Goal: Information Seeking & Learning: Learn about a topic

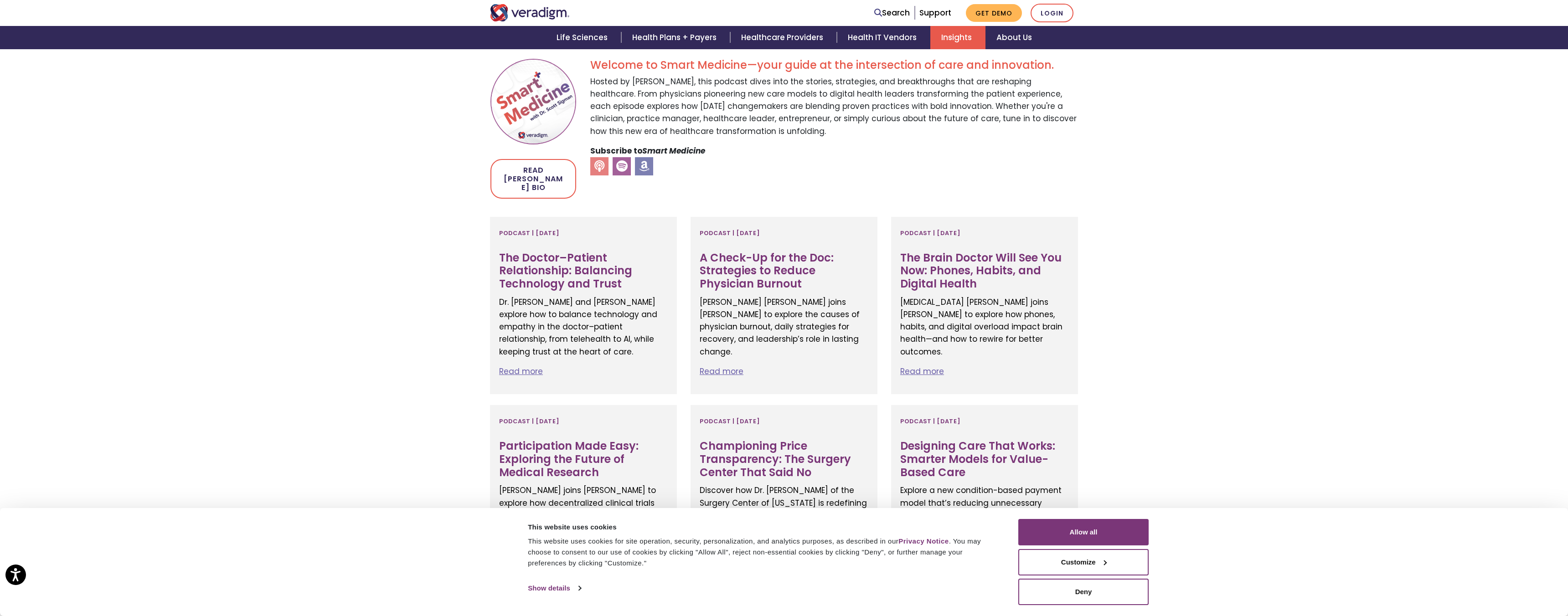
scroll to position [278, 0]
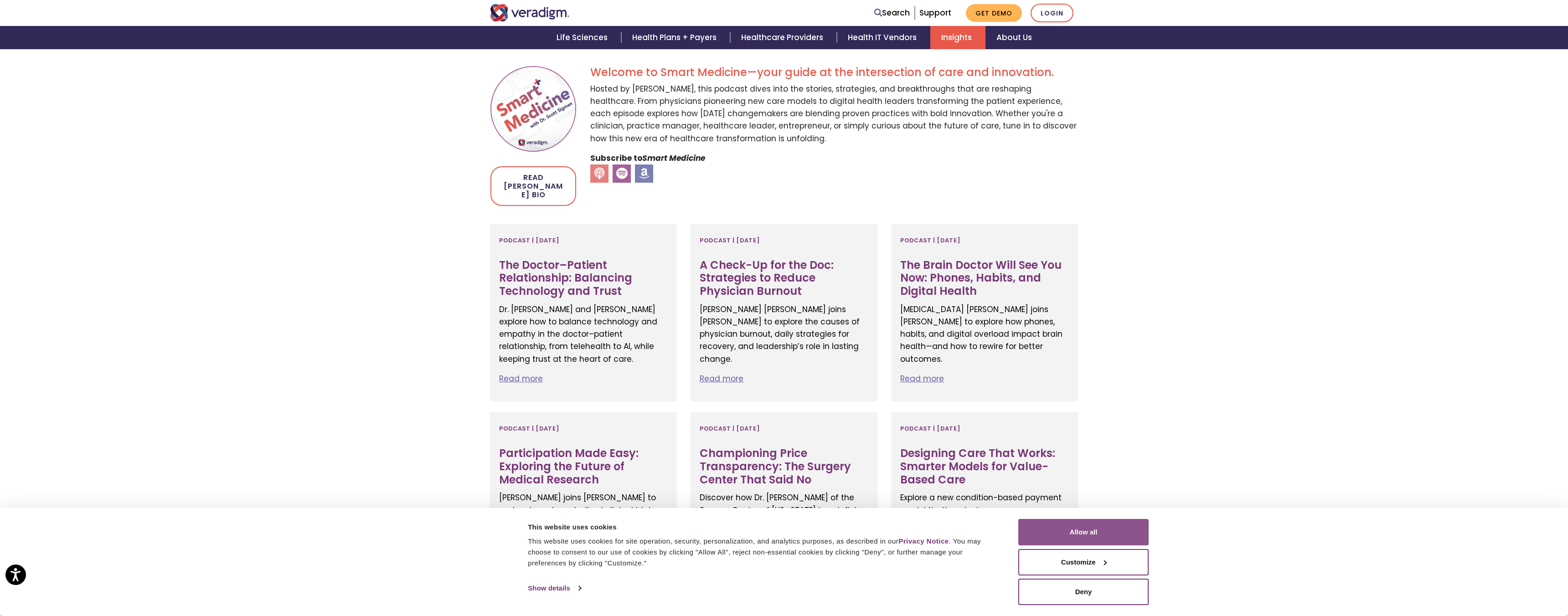
click at [1096, 529] on button "Allow all" at bounding box center [1083, 532] width 130 height 26
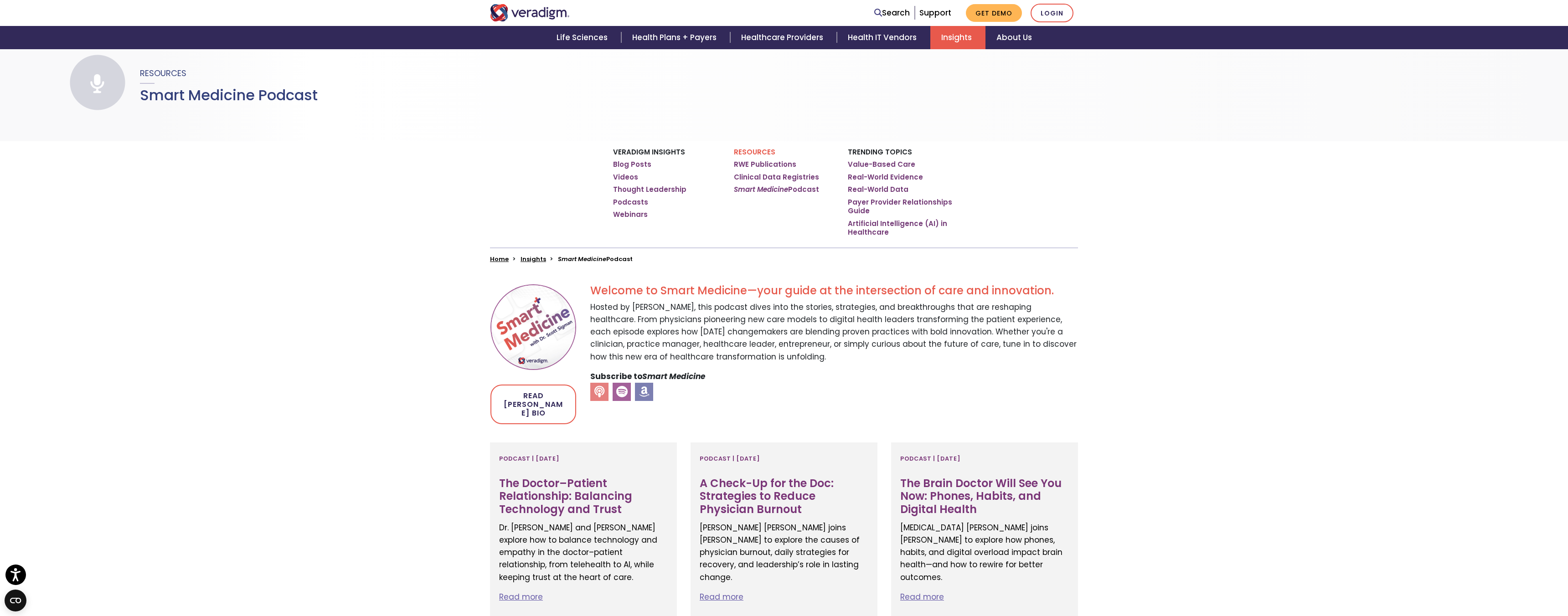
scroll to position [52, 0]
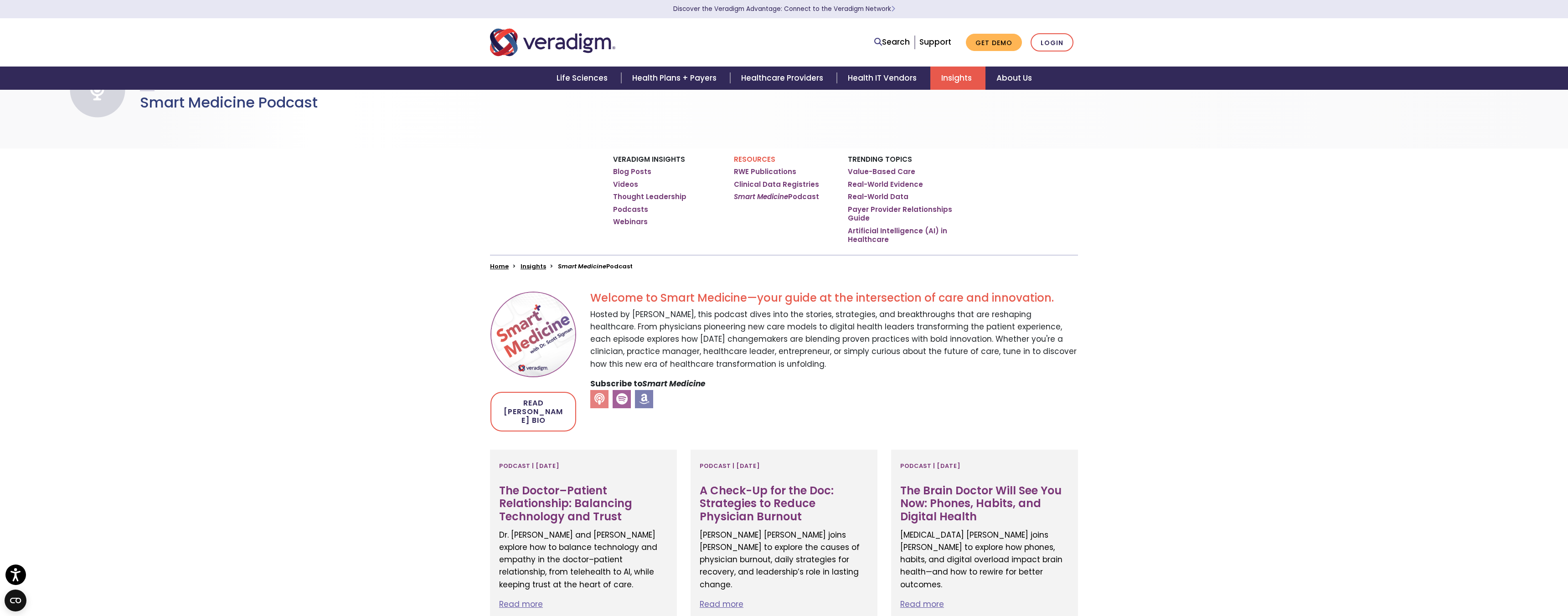
click at [545, 336] on img at bounding box center [533, 334] width 86 height 86
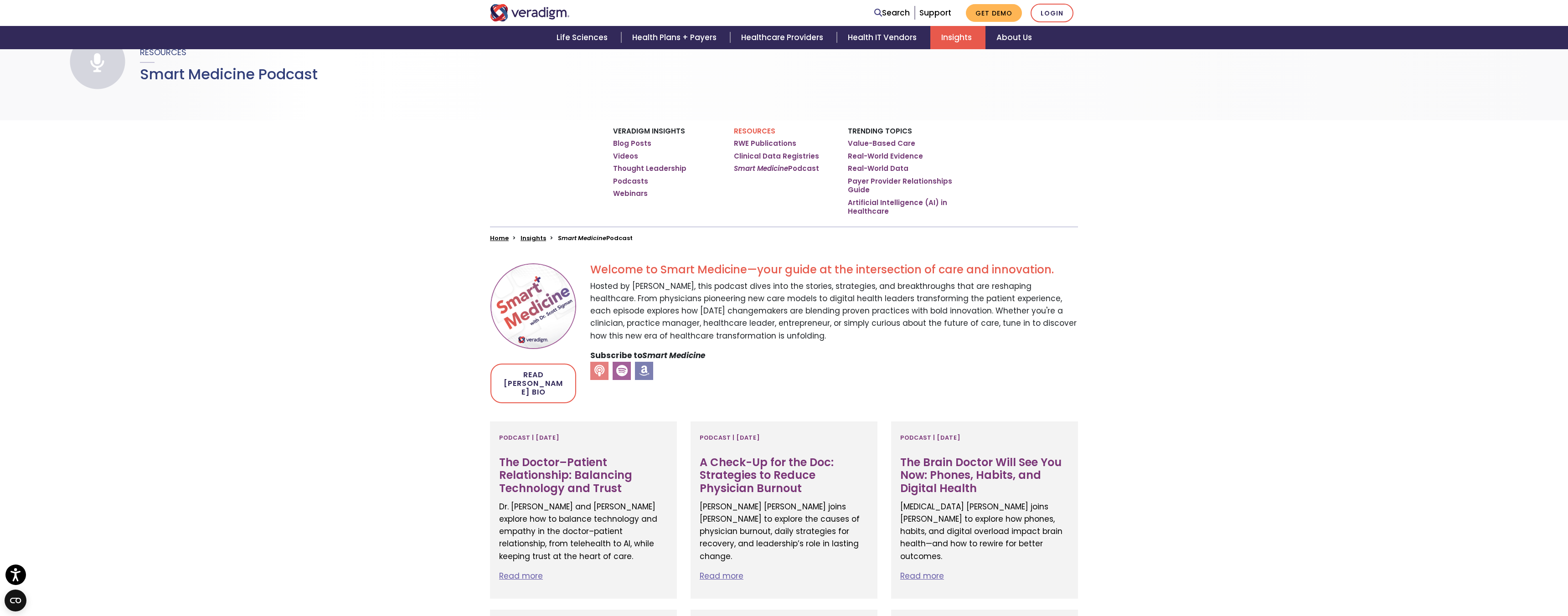
scroll to position [82, 0]
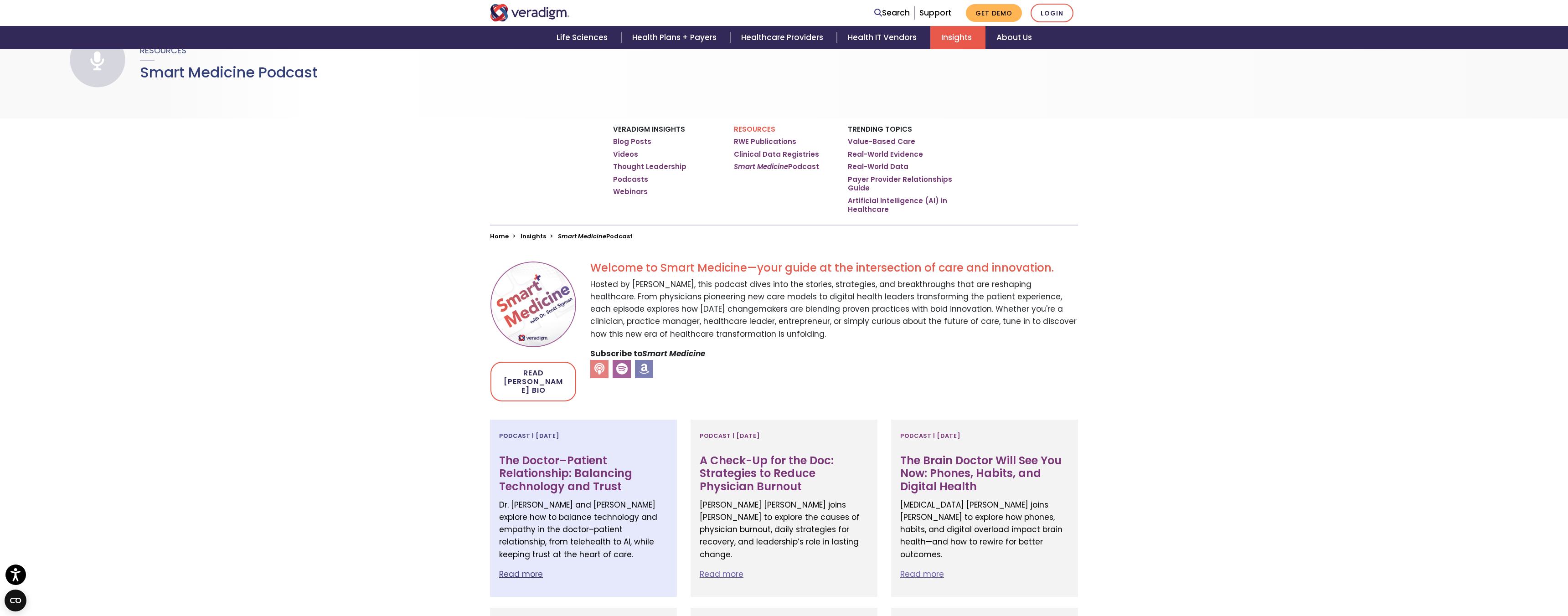
click at [607, 477] on h3 "The Doctor–Patient Relationship: Balancing Technology and Trust" at bounding box center [583, 474] width 169 height 39
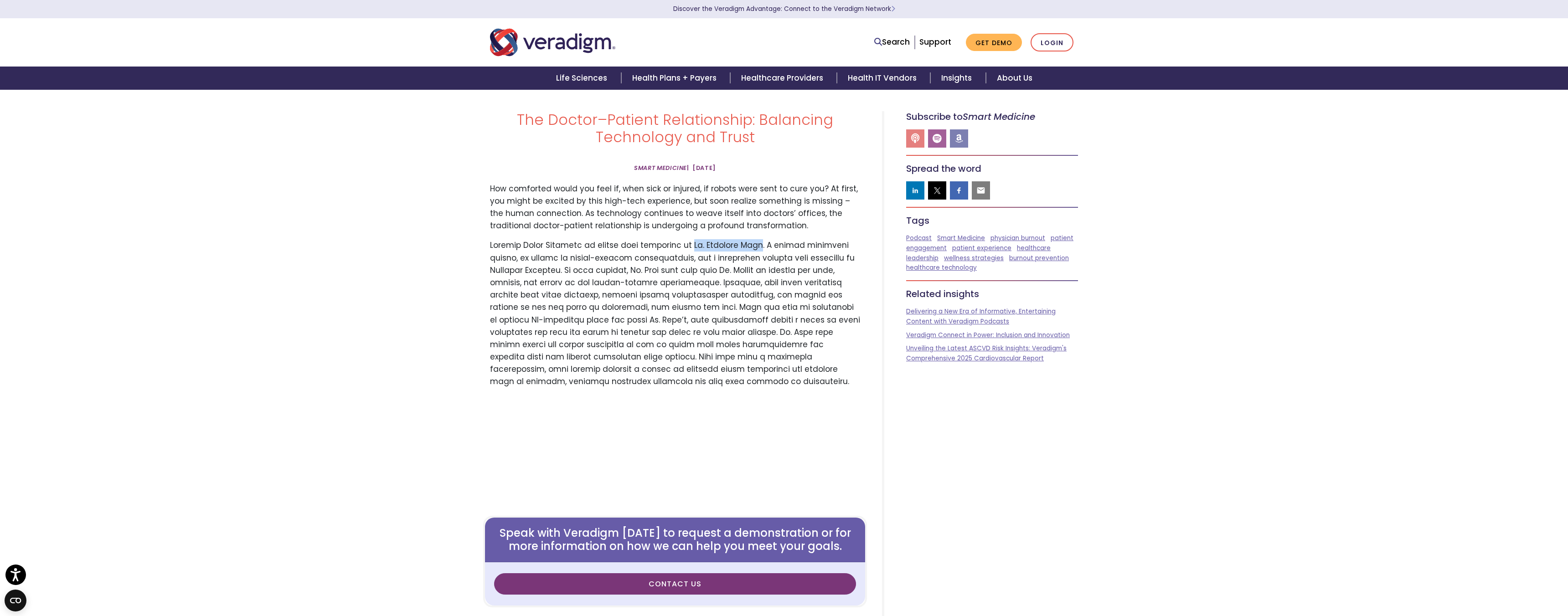
drag, startPoint x: 685, startPoint y: 245, endPoint x: 744, endPoint y: 249, distance: 59.1
click at [744, 249] on p at bounding box center [675, 313] width 370 height 149
copy p "Dr. [PERSON_NAME]"
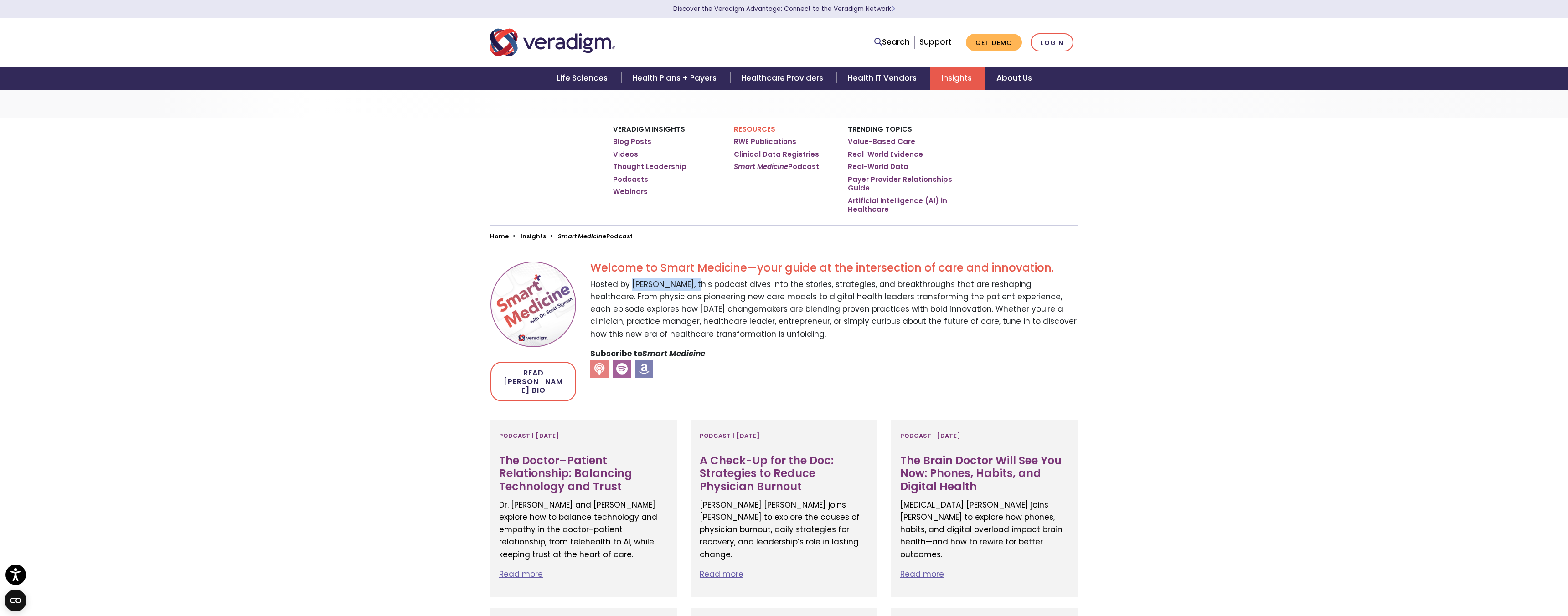
drag, startPoint x: 631, startPoint y: 285, endPoint x: 693, endPoint y: 285, distance: 62.0
click at [693, 285] on p "Hosted by Dr. Scott Sigman, this podcast dives into the stories, strategies, an…" at bounding box center [834, 310] width 488 height 62
copy p "Dr. Scott Sigman"
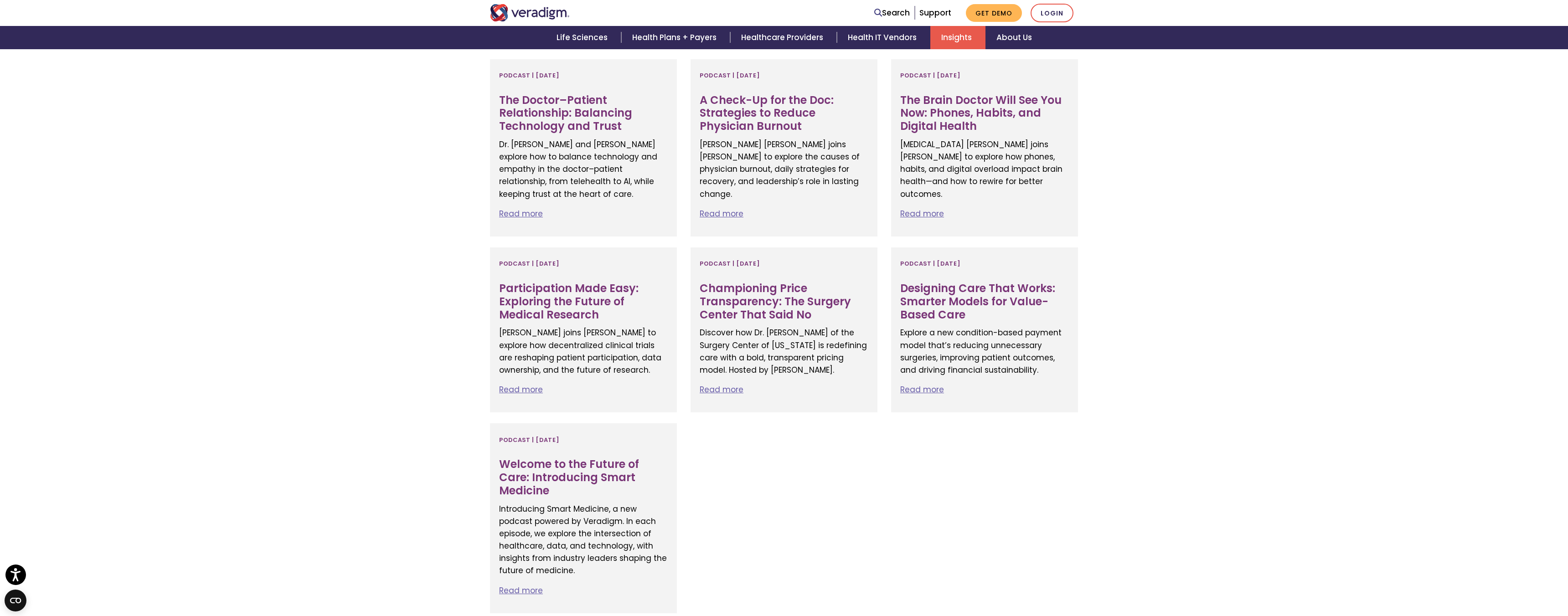
scroll to position [446, 0]
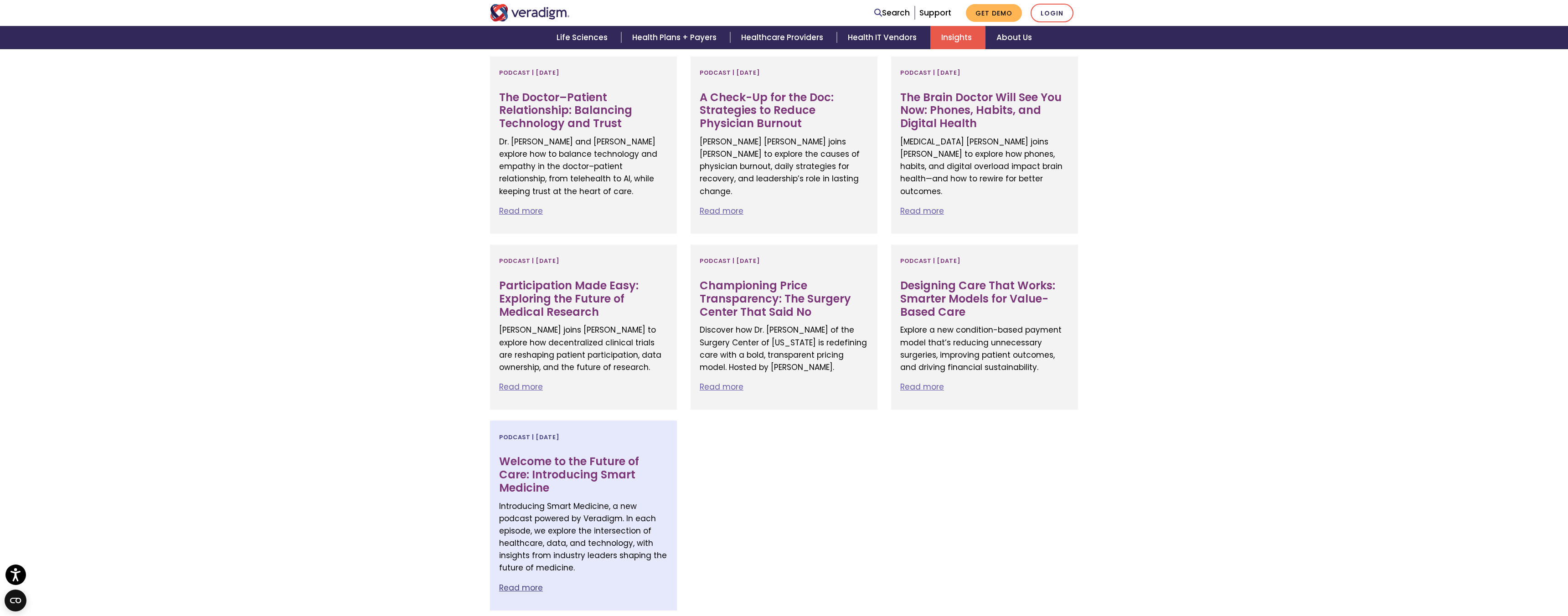
click at [523, 471] on h3 "Welcome to the Future of Care: Introducing Smart Medicine" at bounding box center [583, 475] width 169 height 39
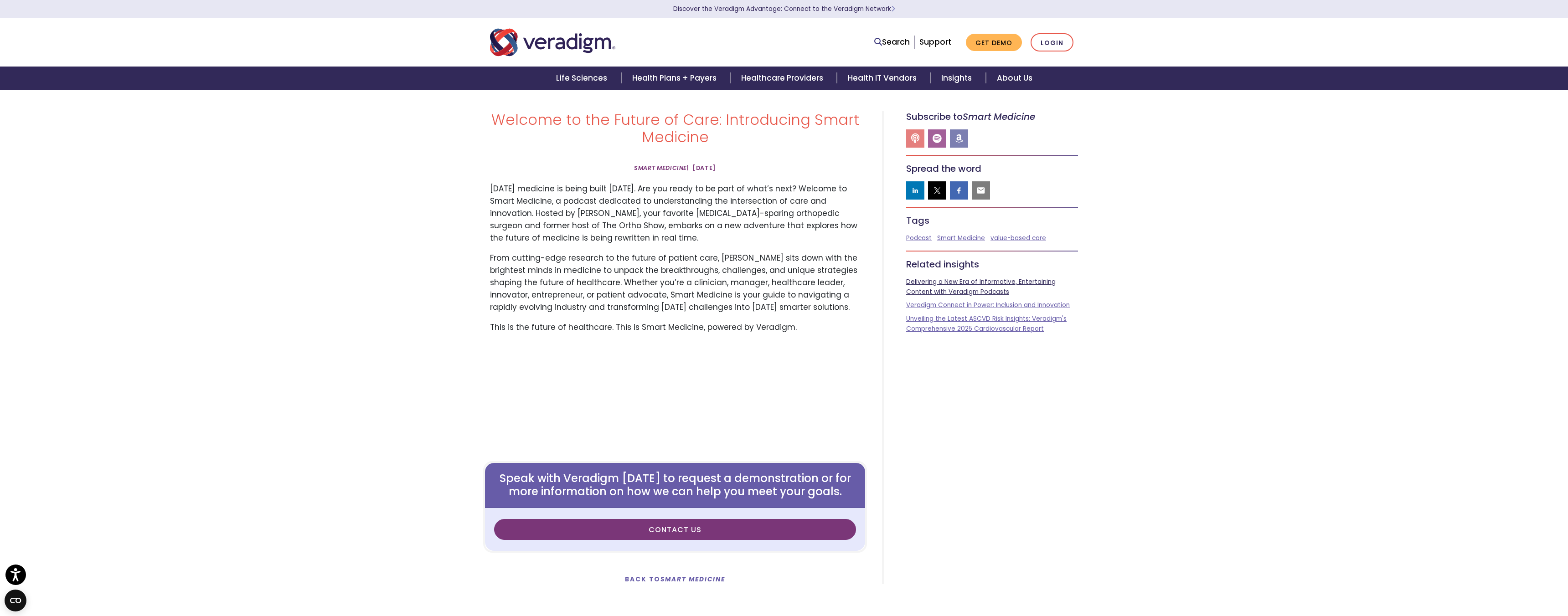
click at [925, 283] on link "Delivering a New Era of Informative, Entertaining Content with Veradigm Podcasts" at bounding box center [981, 287] width 150 height 19
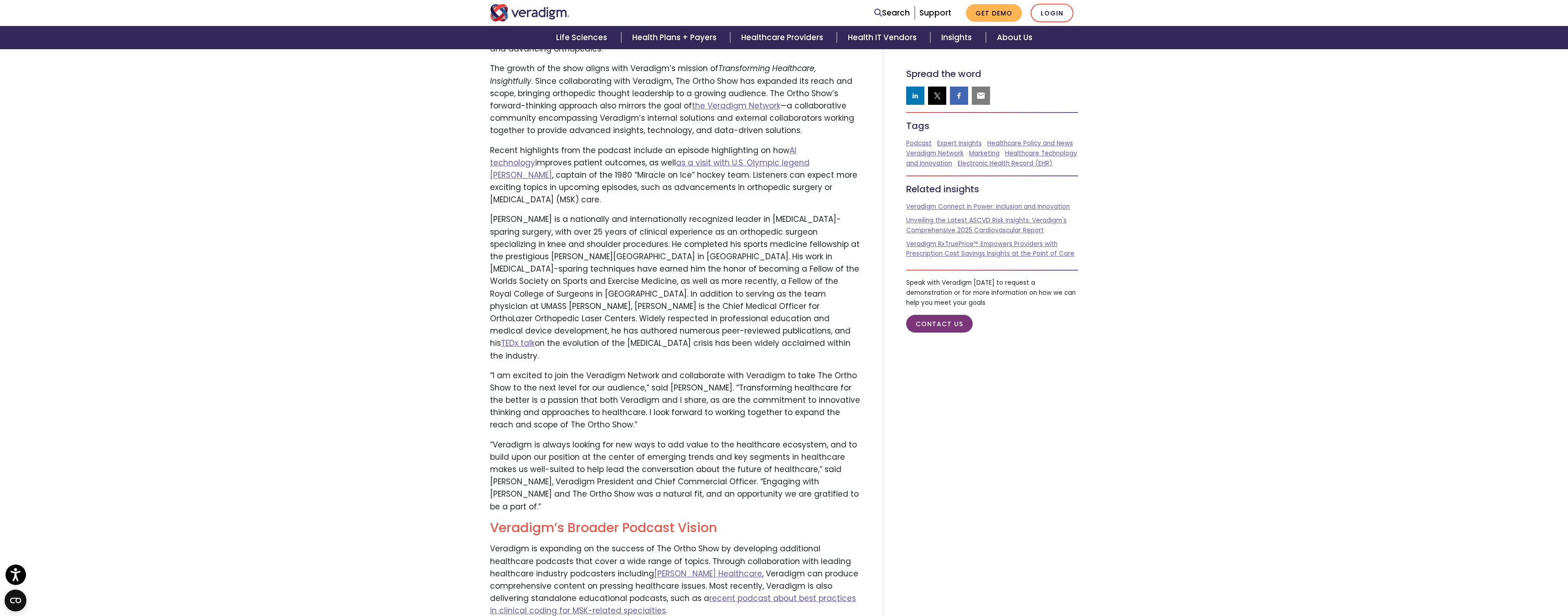
scroll to position [605, 0]
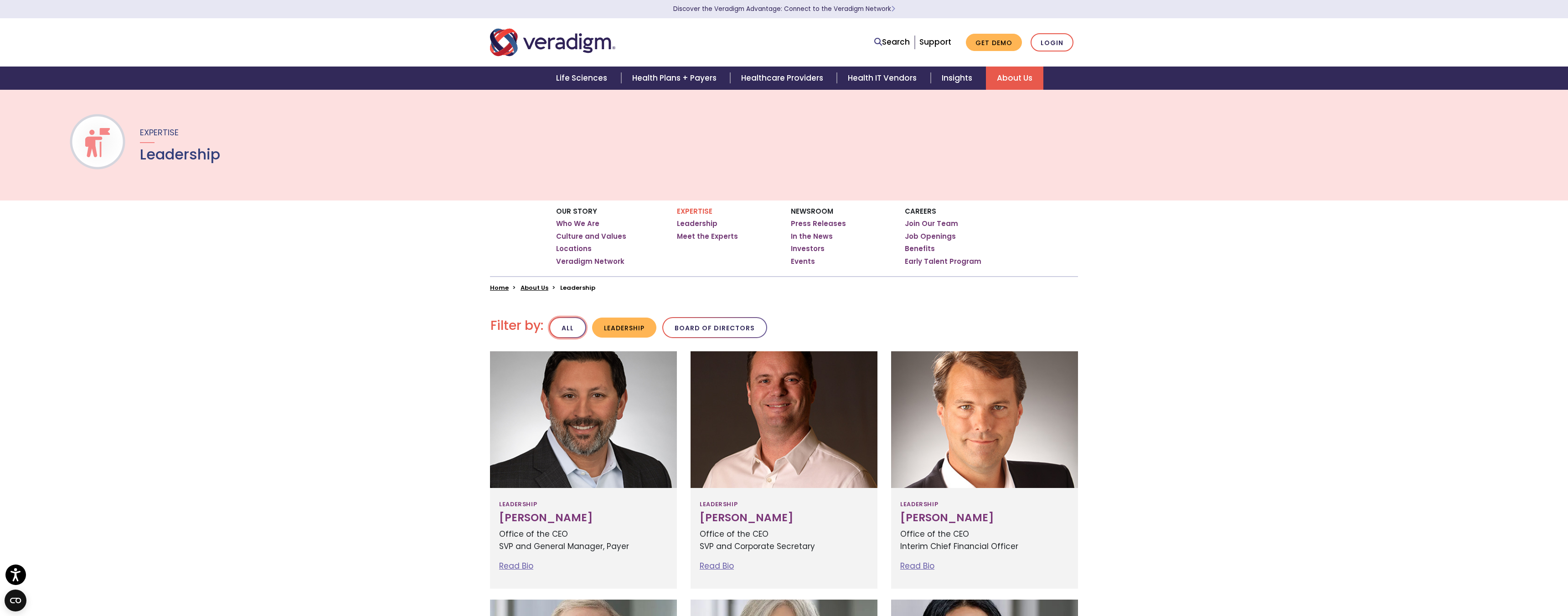
click at [559, 327] on button "All" at bounding box center [567, 327] width 37 height 21
